Goal: Information Seeking & Learning: Learn about a topic

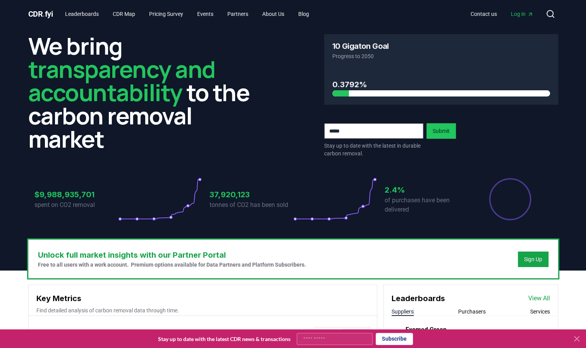
click at [577, 340] on icon at bounding box center [576, 338] width 9 height 9
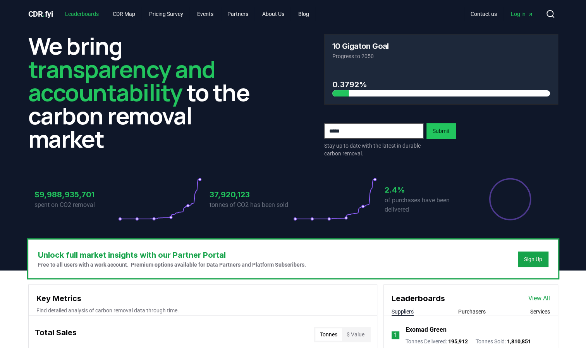
click at [96, 16] on link "Leaderboards" at bounding box center [82, 14] width 46 height 14
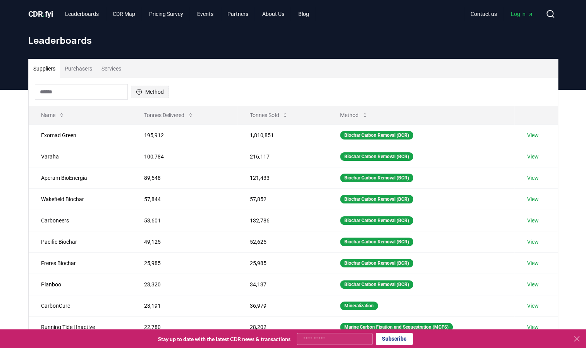
click at [141, 89] on icon "button" at bounding box center [139, 92] width 6 height 6
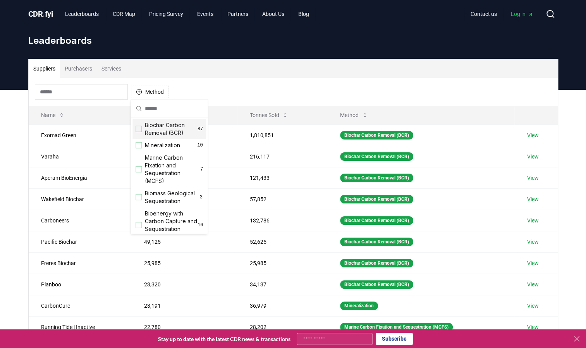
click at [140, 127] on div "Suggestions" at bounding box center [139, 129] width 6 height 6
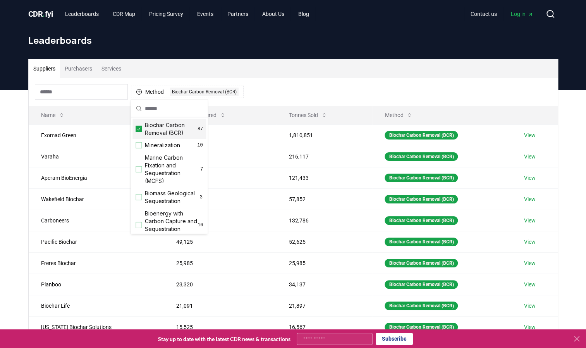
click at [345, 93] on div "Method 1 Biochar Carbon Removal (BCR)" at bounding box center [293, 92] width 529 height 28
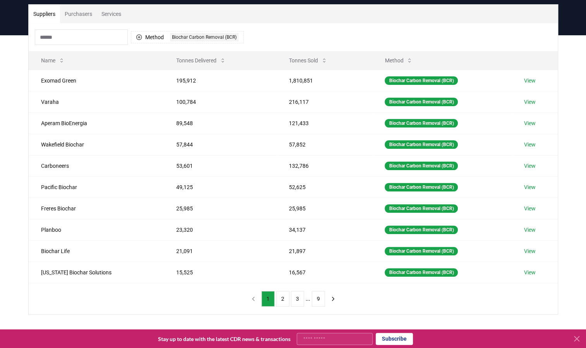
scroll to position [57, 0]
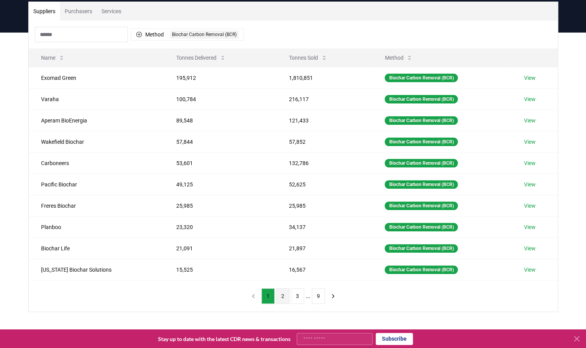
click at [283, 291] on button "2" at bounding box center [282, 296] width 13 height 16
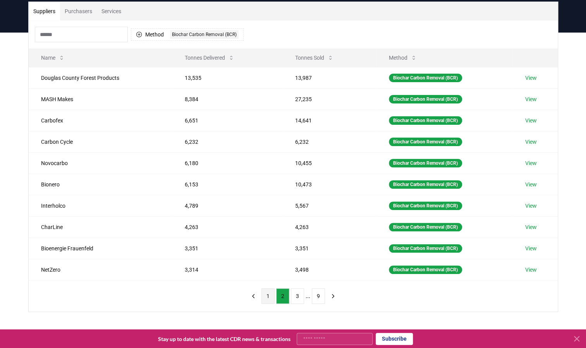
click at [268, 291] on button "1" at bounding box center [268, 296] width 13 height 16
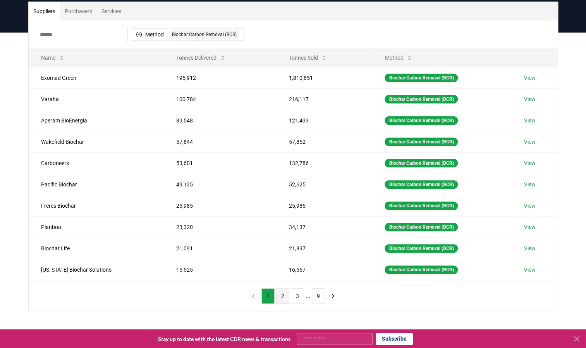
click at [282, 288] on button "2" at bounding box center [282, 296] width 13 height 16
